Goal: Transaction & Acquisition: Purchase product/service

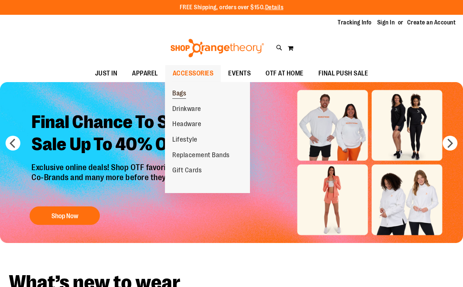
click at [179, 97] on span "Bags" at bounding box center [179, 93] width 14 height 9
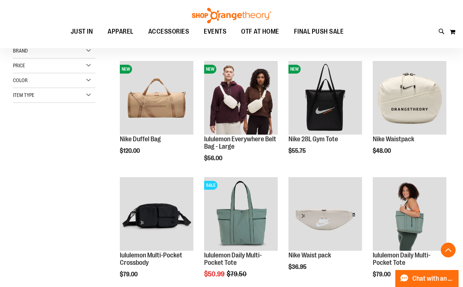
scroll to position [173, 0]
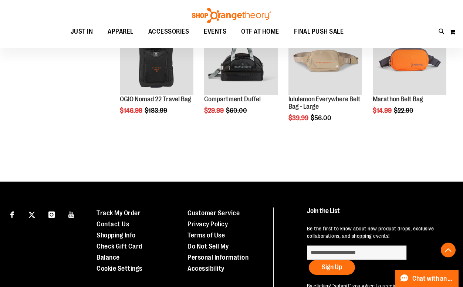
scroll to position [310, 0]
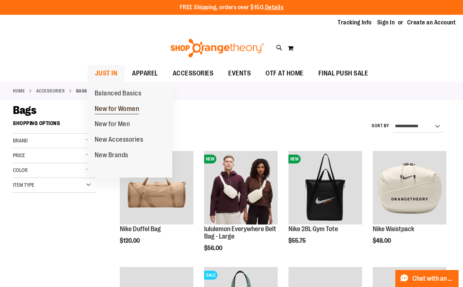
click at [119, 106] on span "New for Women" at bounding box center [117, 109] width 45 height 9
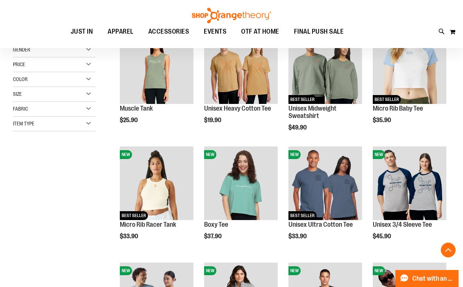
scroll to position [121, 0]
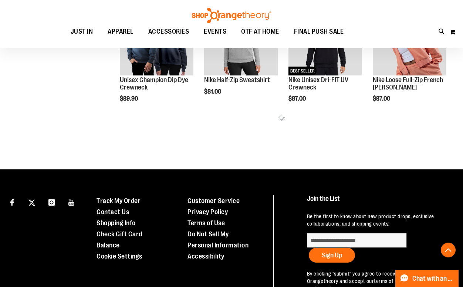
scroll to position [381, 0]
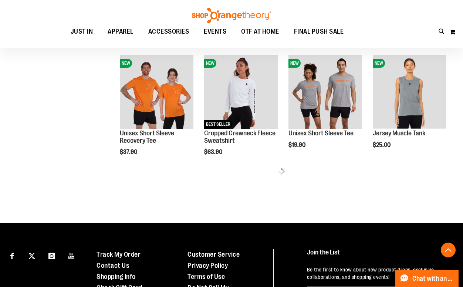
scroll to position [676, 0]
